Goal: Information Seeking & Learning: Learn about a topic

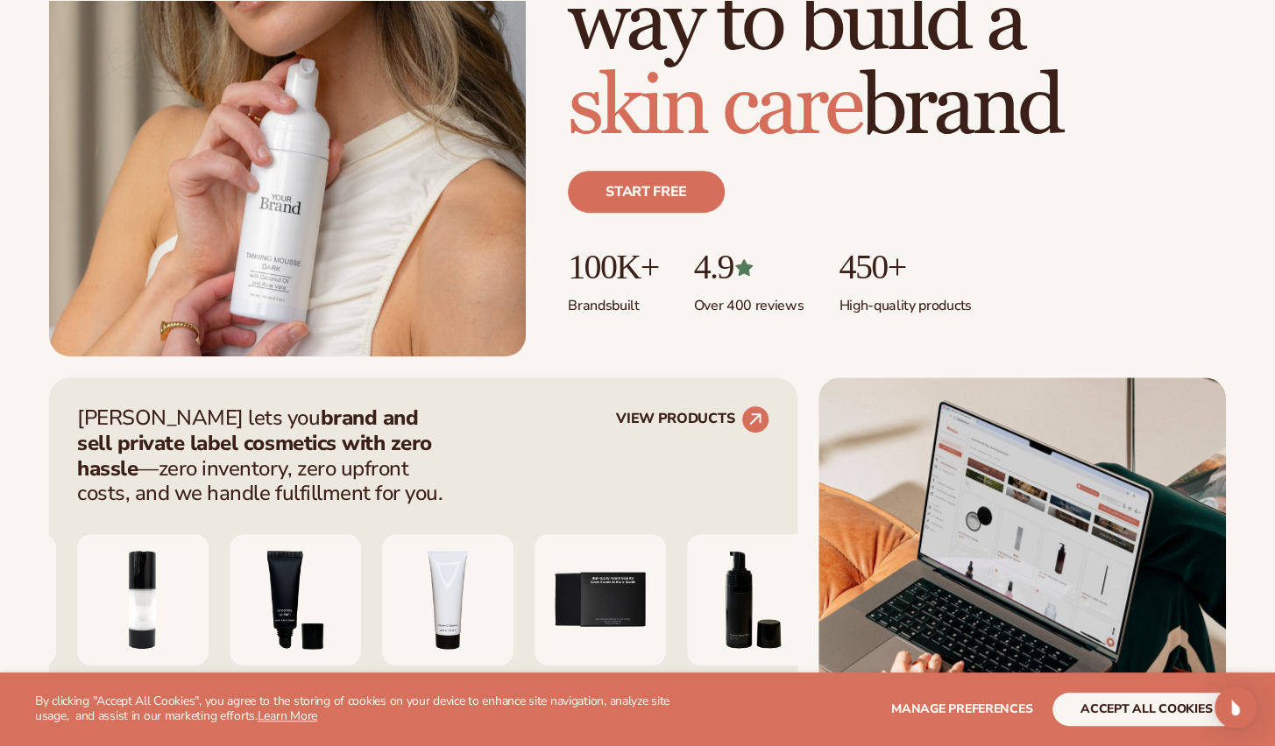
scroll to position [701, 0]
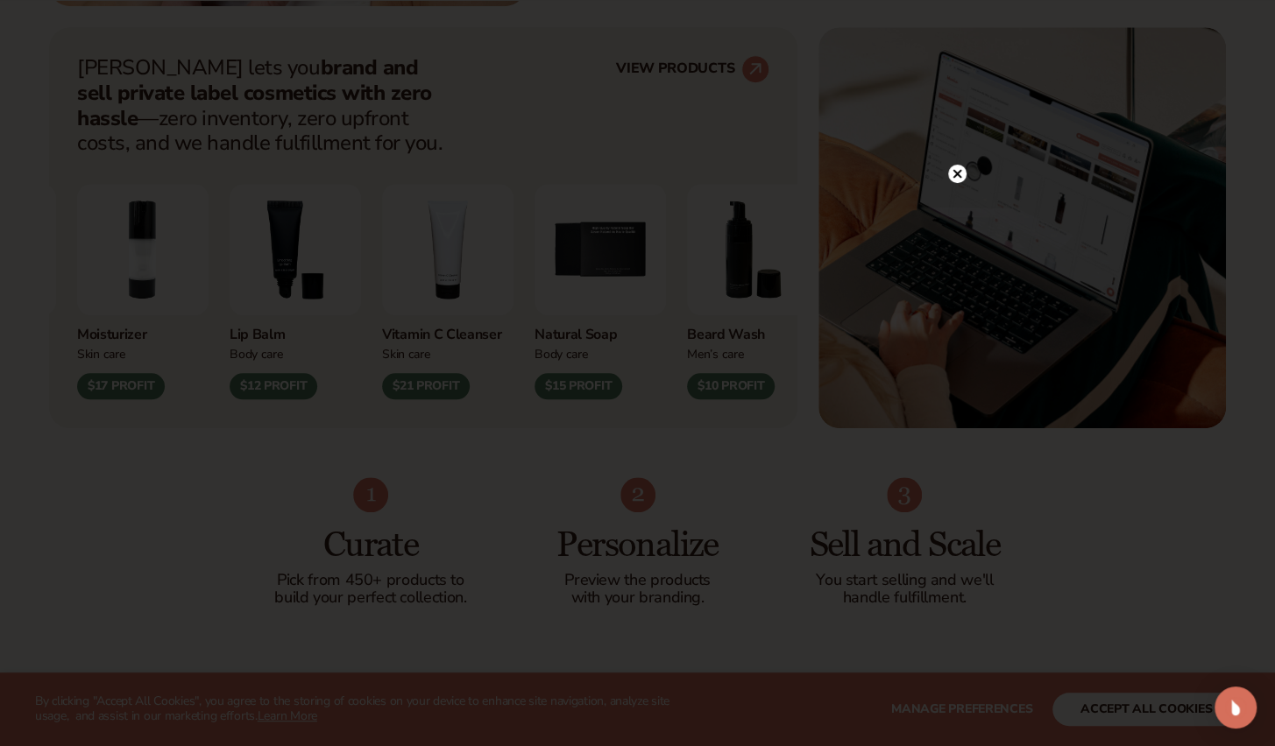
click at [956, 173] on icon at bounding box center [956, 173] width 9 height 9
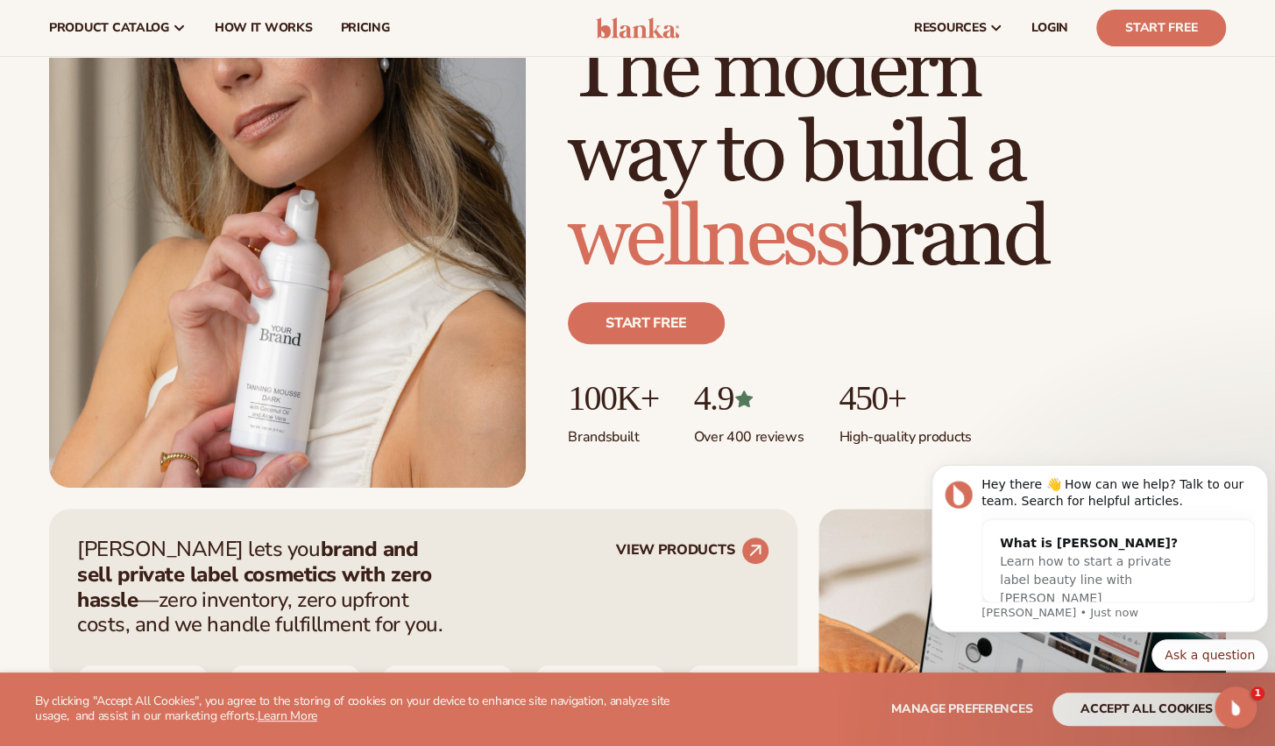
scroll to position [88, 0]
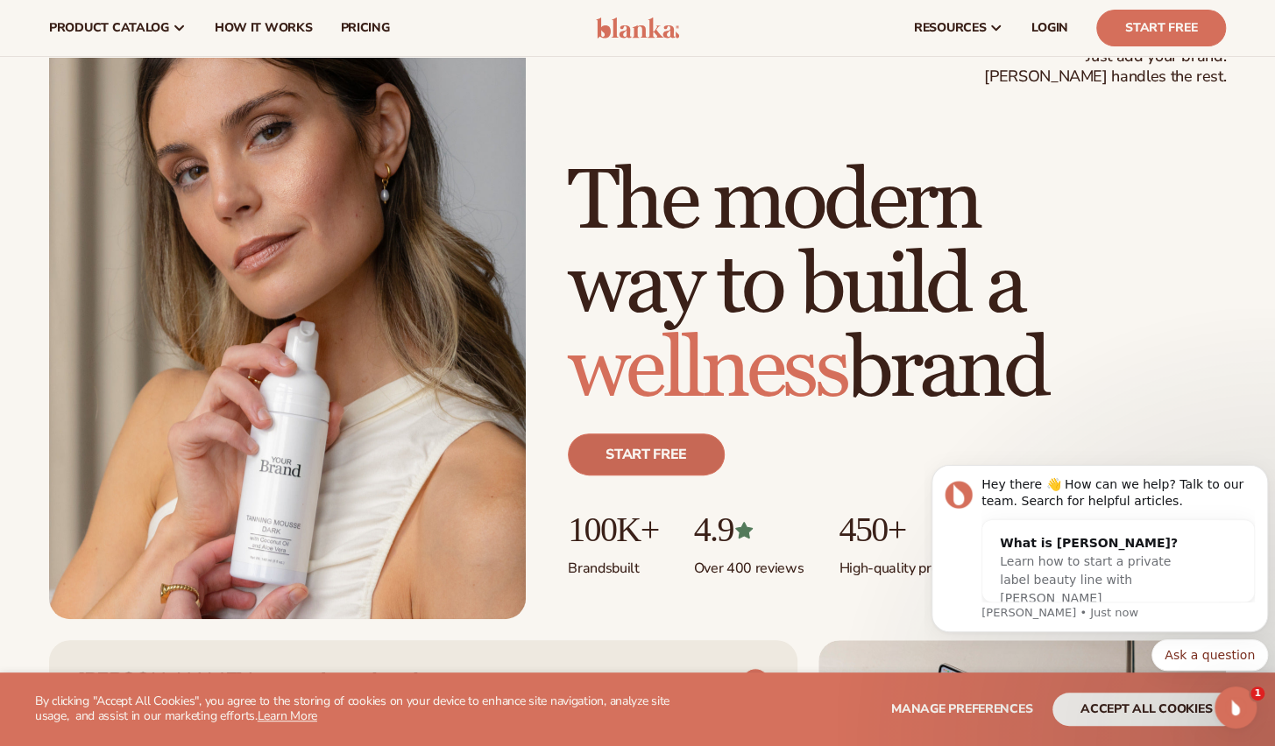
click at [645, 452] on link "Start free" at bounding box center [646, 455] width 157 height 42
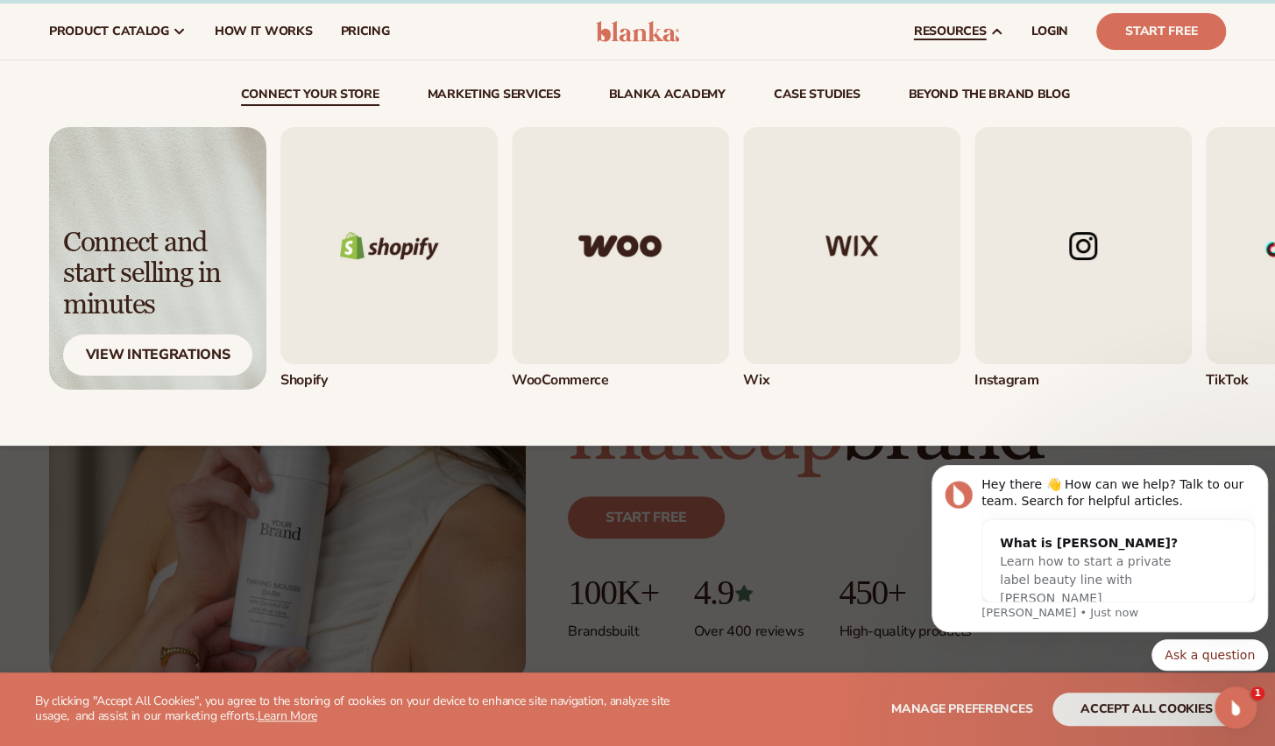
scroll to position [0, 0]
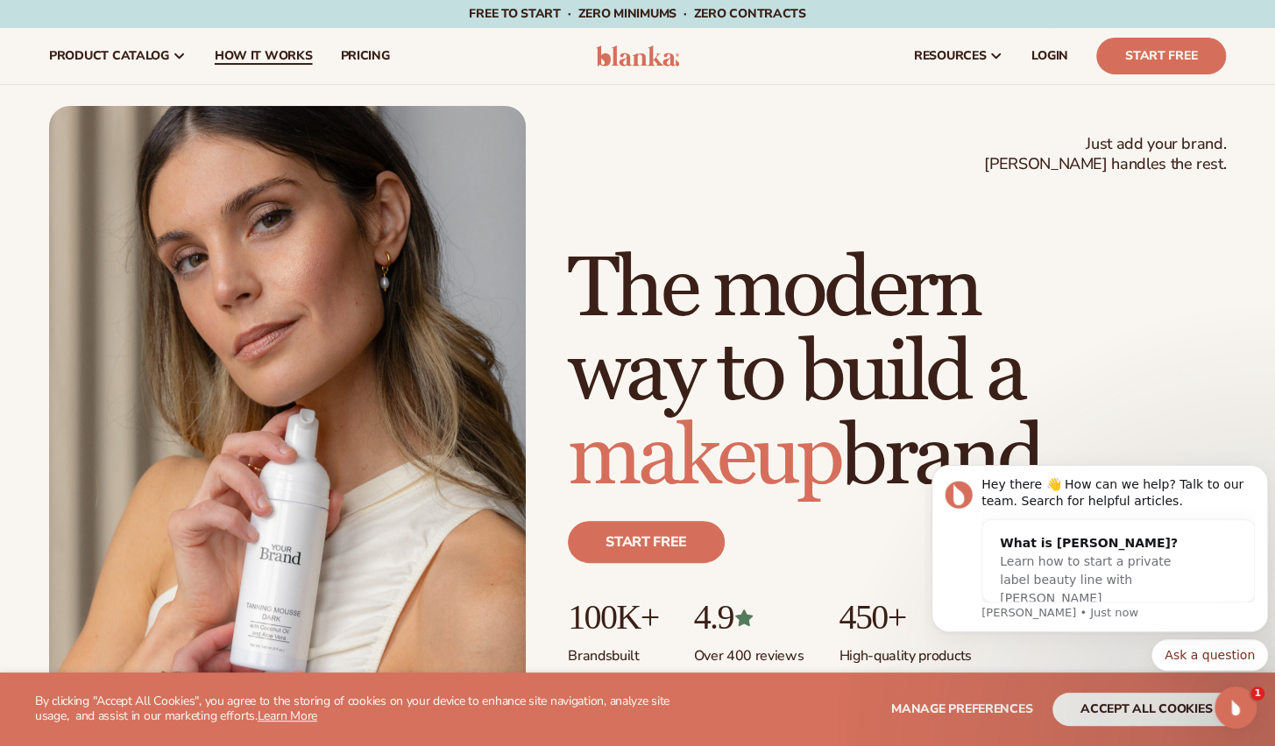
click at [287, 57] on span "How It Works" at bounding box center [264, 56] width 98 height 14
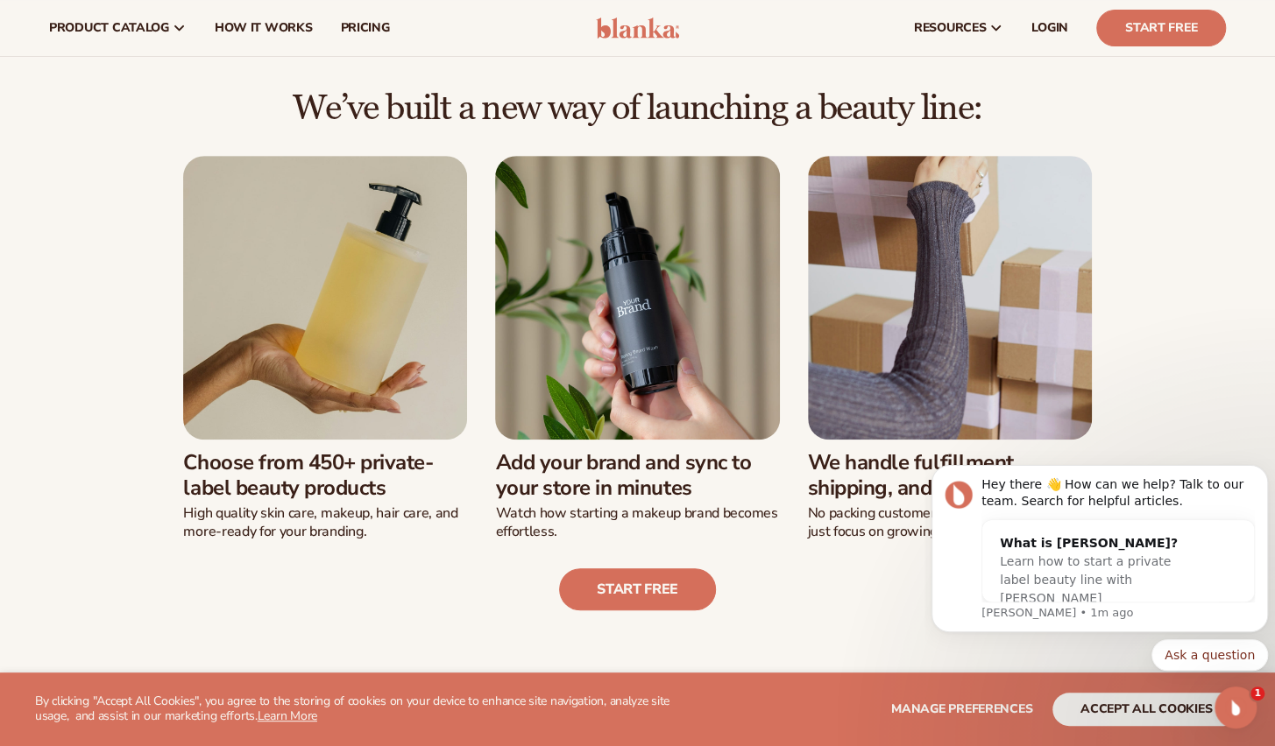
scroll to position [175, 0]
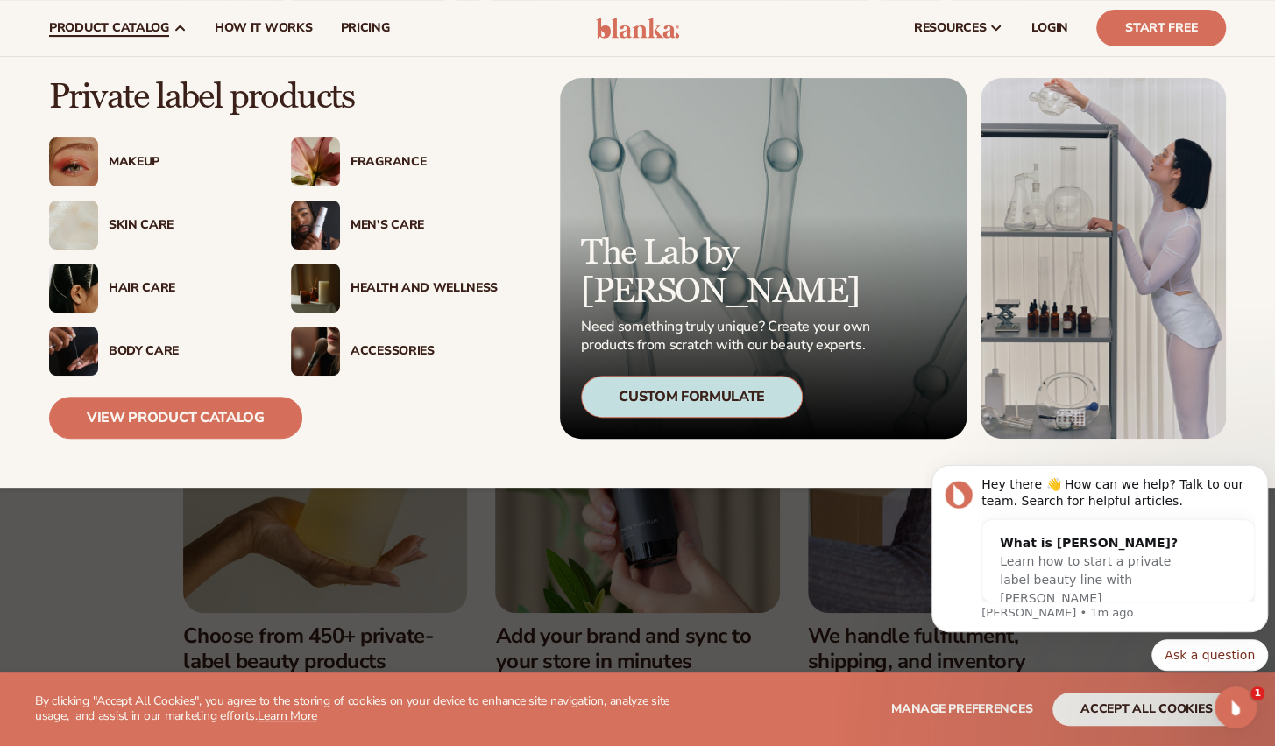
click at [395, 281] on div "Health And Wellness" at bounding box center [423, 288] width 147 height 15
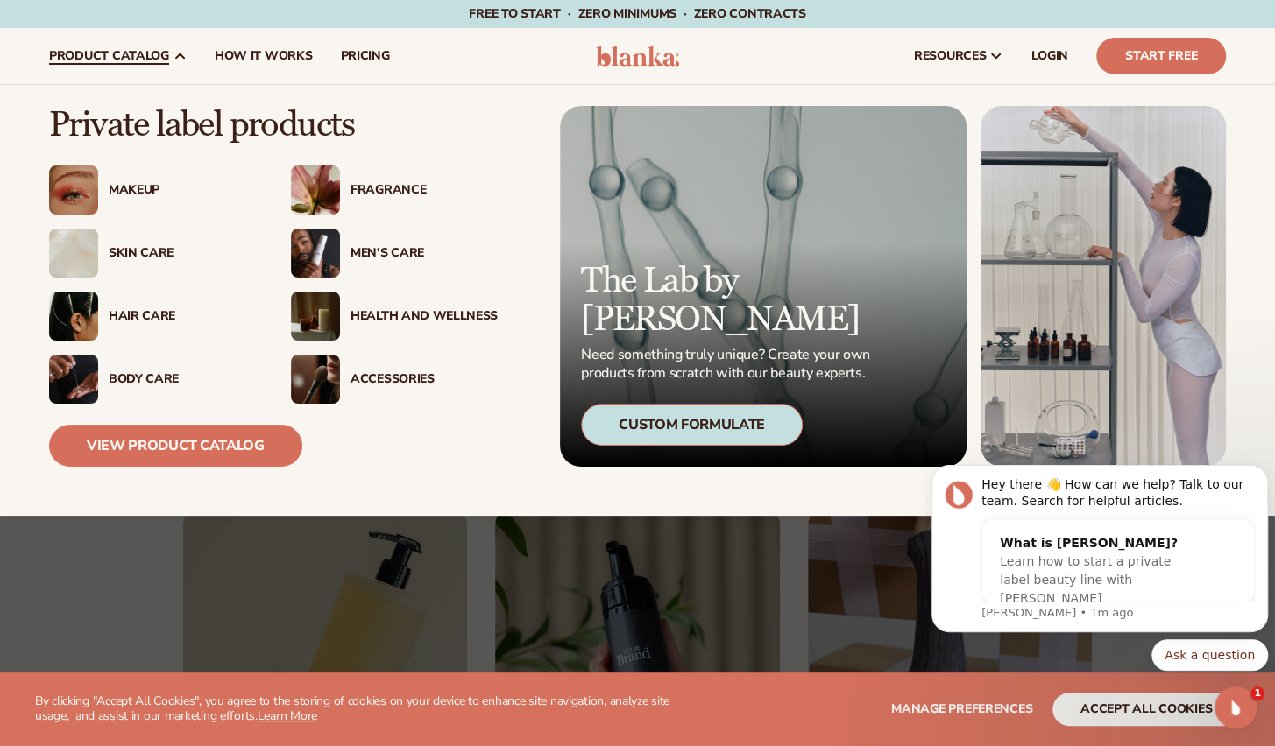
click at [322, 381] on img at bounding box center [315, 379] width 49 height 49
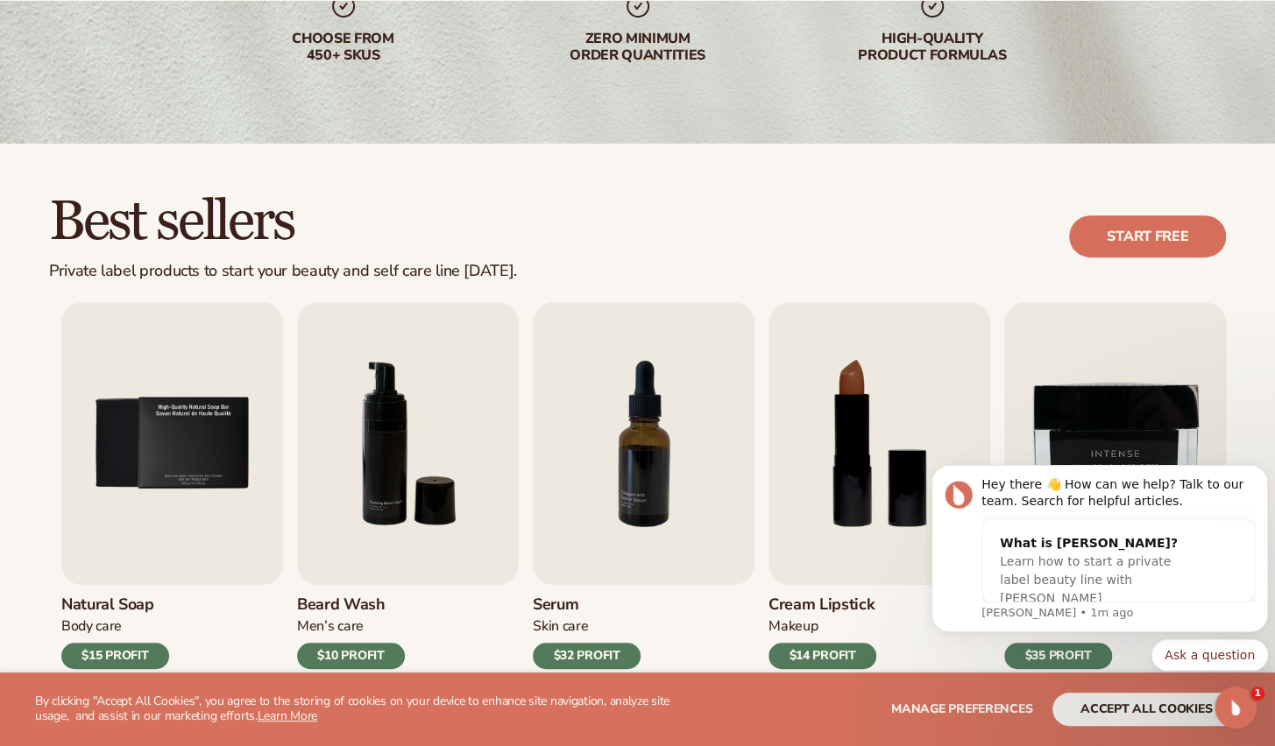
scroll to position [350, 0]
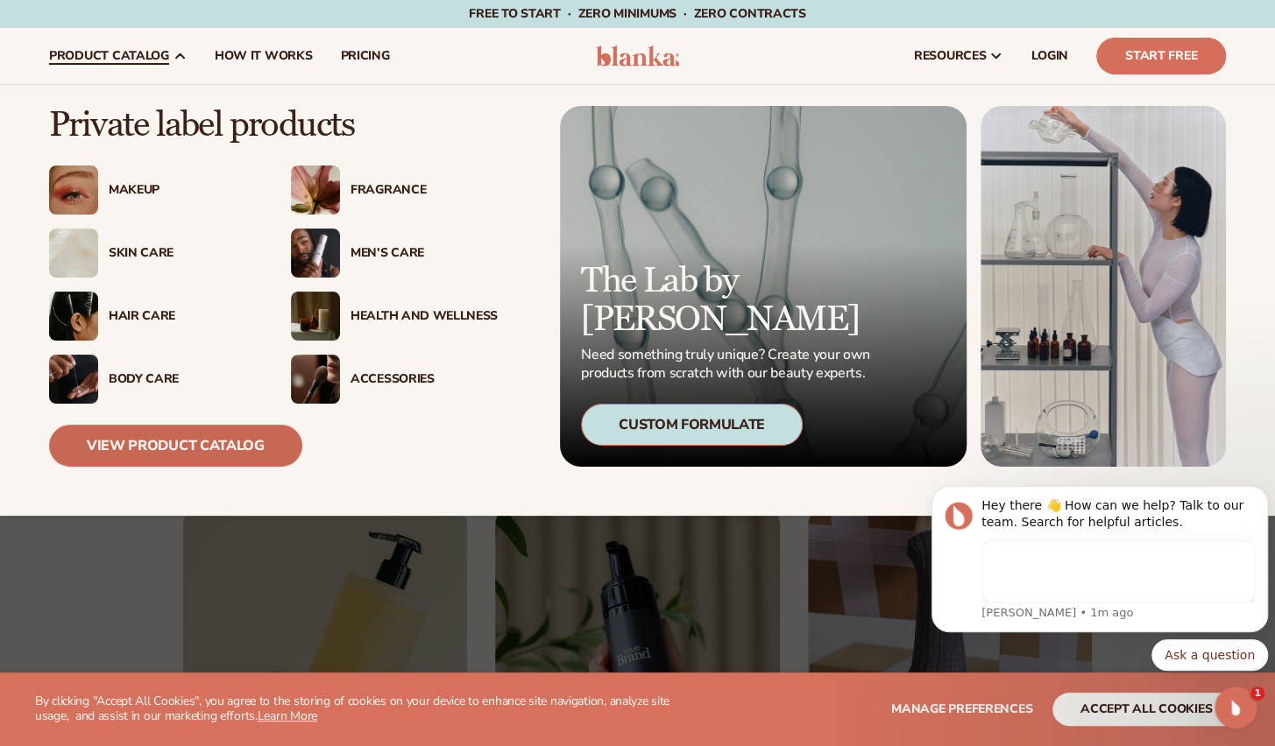
click at [212, 440] on link "View Product Catalog" at bounding box center [175, 446] width 253 height 42
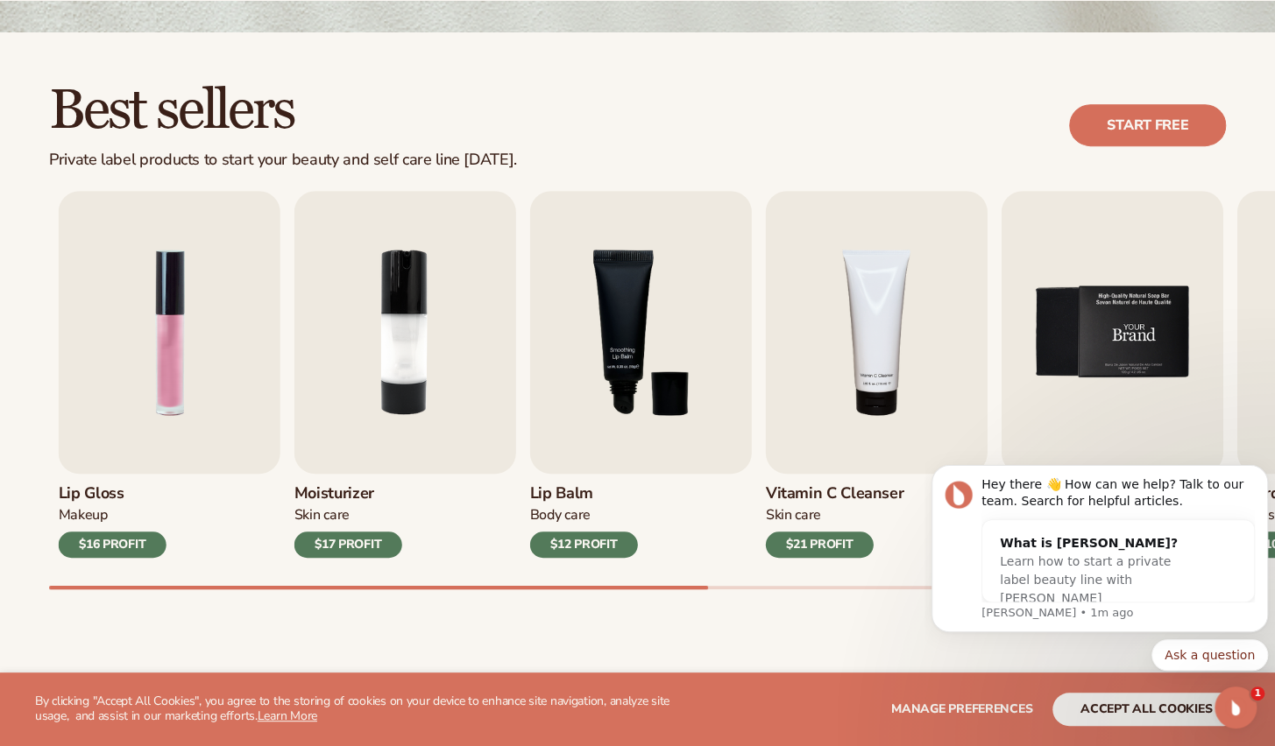
click at [1203, 314] on img "5 / 9" at bounding box center [1112, 332] width 222 height 283
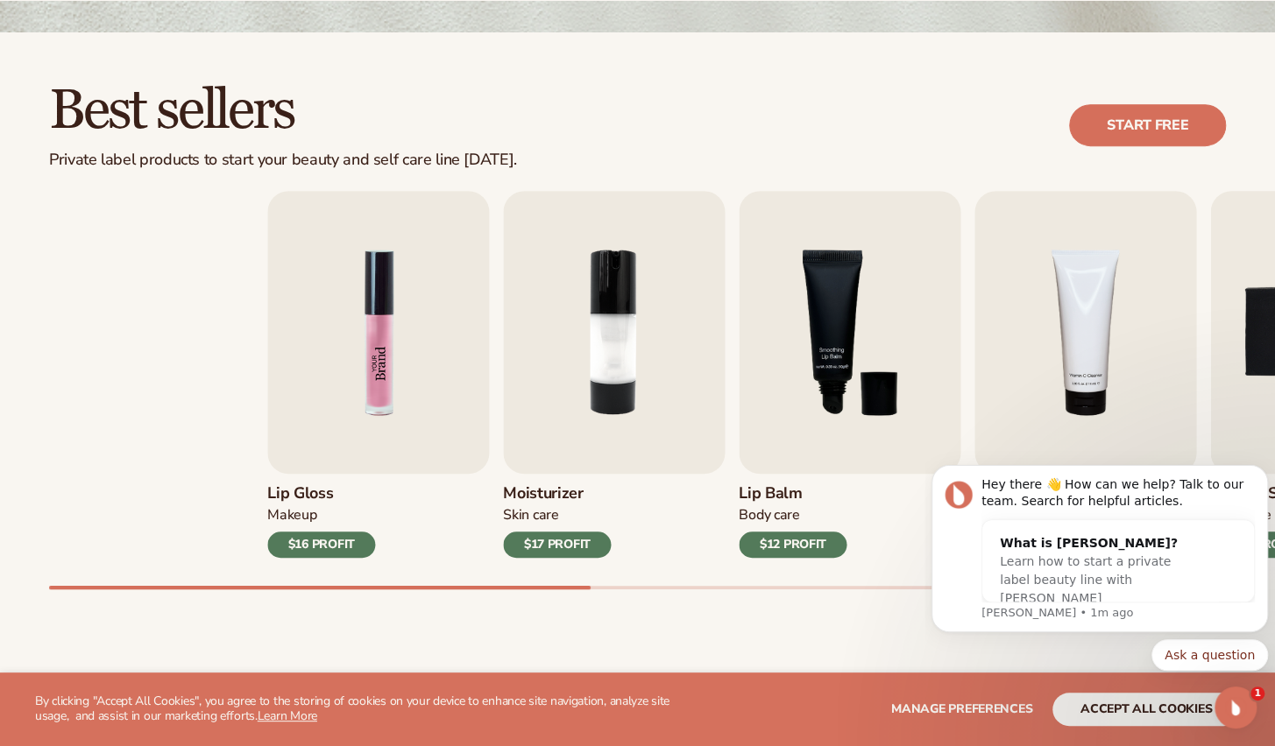
click at [691, 292] on div "Lip Gloss Makeup $16 PROFIT Moisturizer Skin Care $17 PROFIT Lip Balm" at bounding box center [855, 374] width 1176 height 367
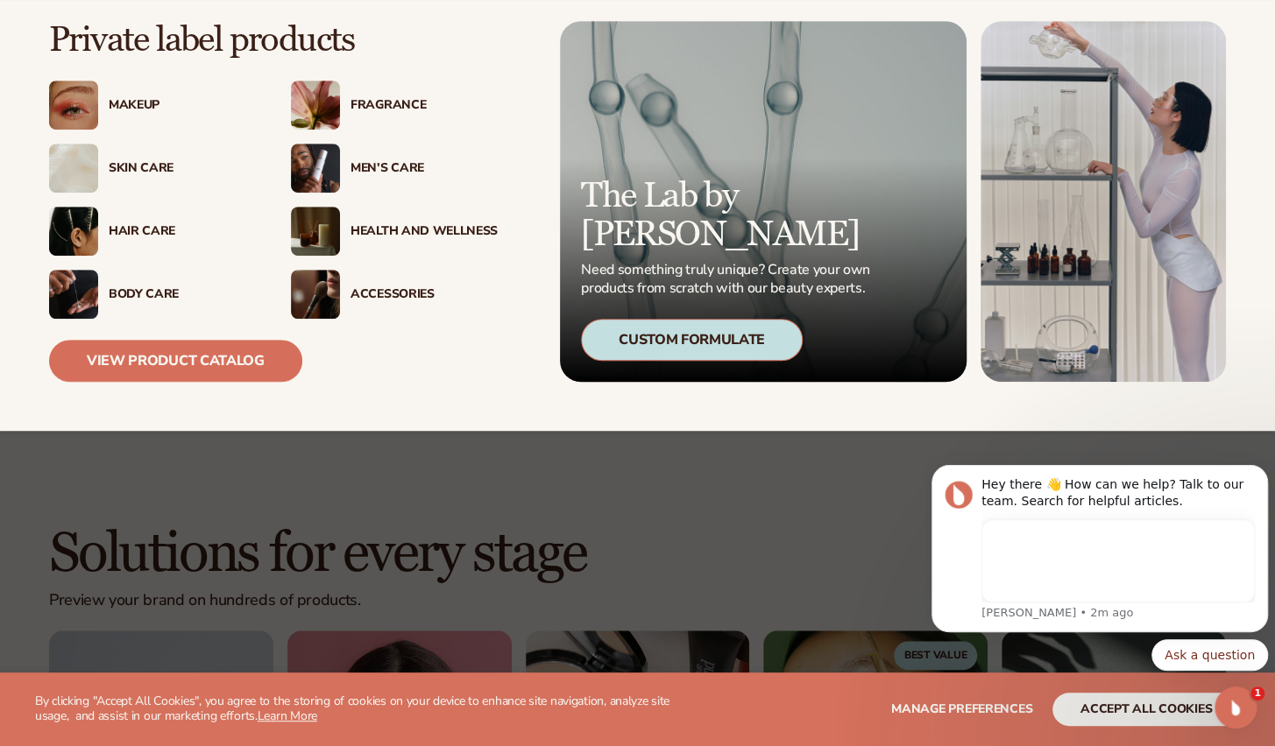
scroll to position [788, 0]
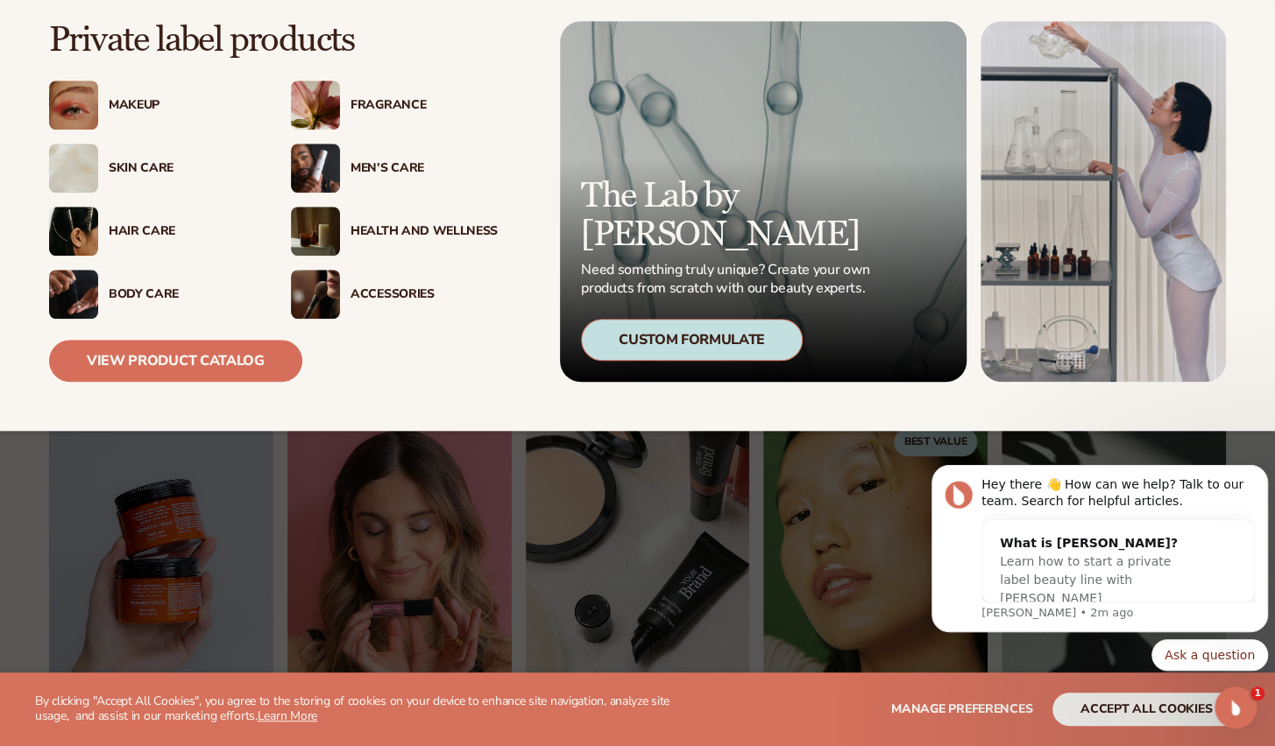
click at [717, 332] on div "Custom Formulate" at bounding box center [692, 340] width 222 height 42
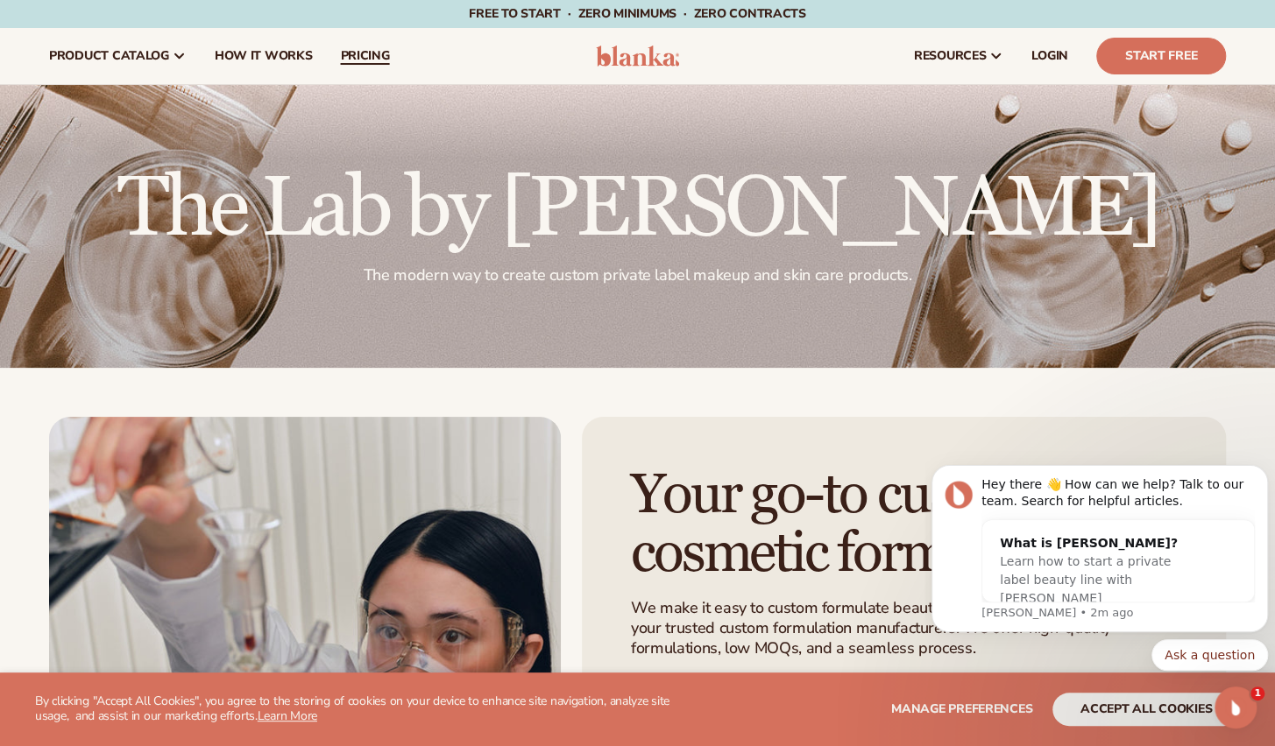
click at [355, 45] on link "pricing" at bounding box center [364, 56] width 77 height 56
